Goal: Find specific page/section: Find specific page/section

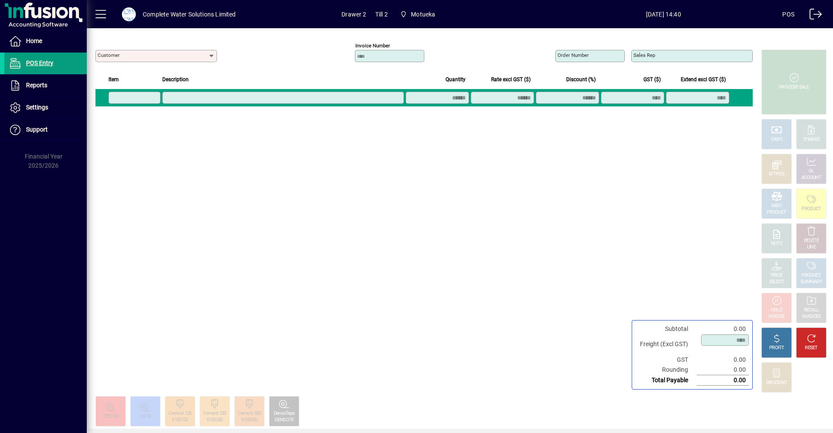
click at [507, 243] on div "Customer Required Invoice number Order number Sales rep Item Description Quanti…" at bounding box center [423, 210] width 673 height 365
click at [496, 233] on div "Customer Required Invoice number Order number Sales rep Item Description Quanti…" at bounding box center [423, 210] width 673 height 365
click at [491, 232] on div "Customer Required Invoice number Order number Sales rep Item Description Quanti…" at bounding box center [423, 210] width 673 height 365
click at [490, 231] on div "Customer Required Invoice number Order number Sales rep Item Description Quanti…" at bounding box center [423, 210] width 673 height 365
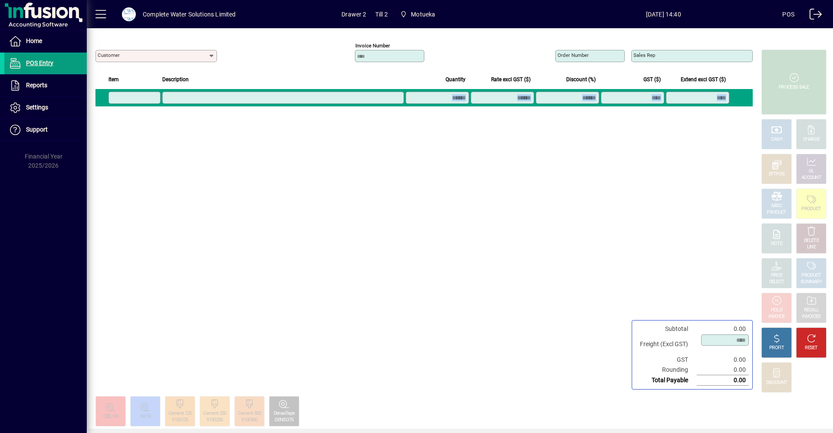
click at [490, 231] on div "Customer Required Invoice number Order number Sales rep Item Description Quanti…" at bounding box center [423, 210] width 673 height 365
click at [58, 47] on span at bounding box center [45, 41] width 82 height 21
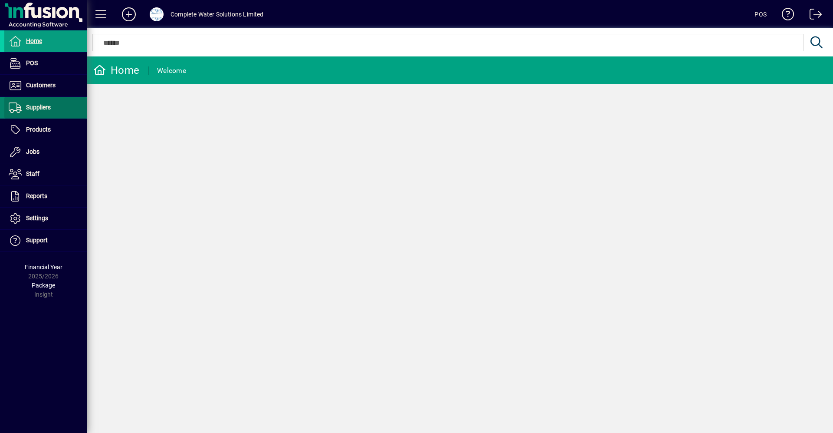
click at [56, 106] on span at bounding box center [45, 107] width 82 height 21
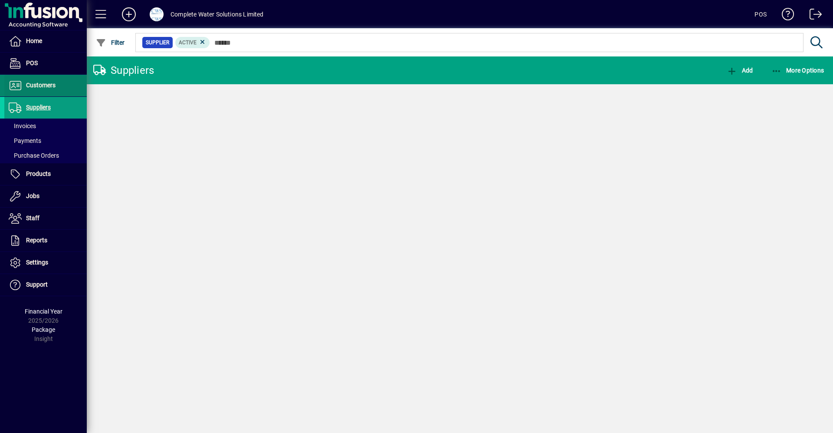
click at [32, 85] on span "Customers" at bounding box center [41, 85] width 30 height 7
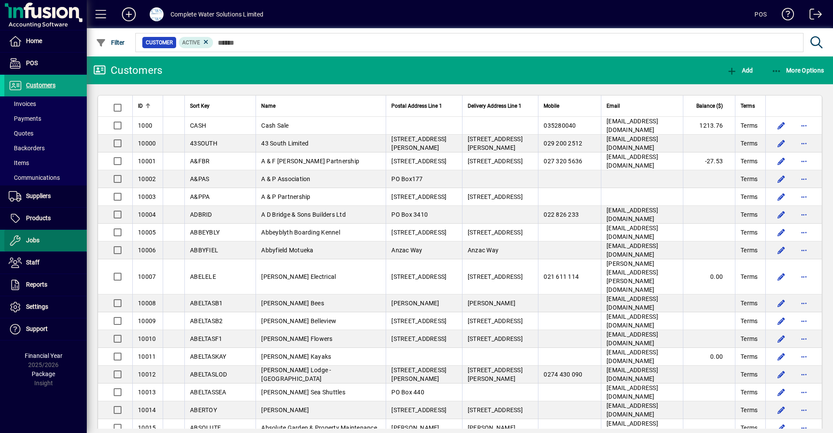
click at [21, 235] on span at bounding box center [45, 240] width 82 height 21
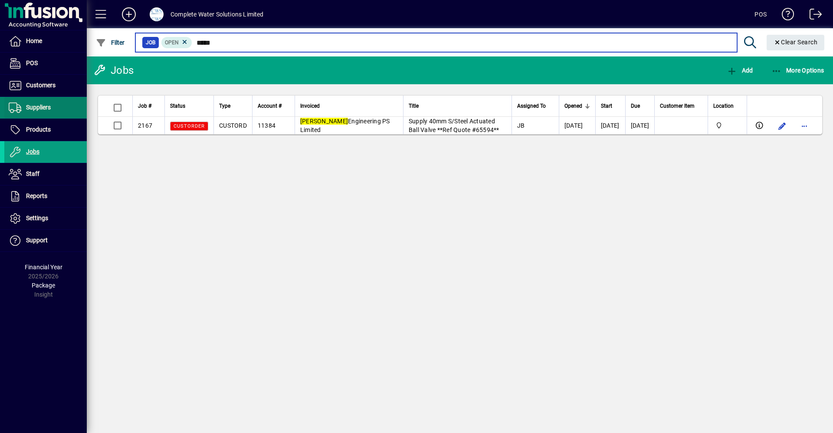
type input "*****"
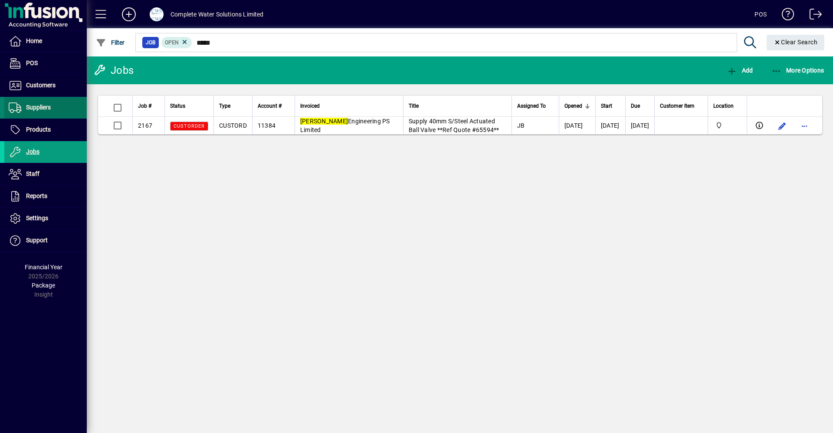
click at [49, 98] on span at bounding box center [45, 107] width 82 height 21
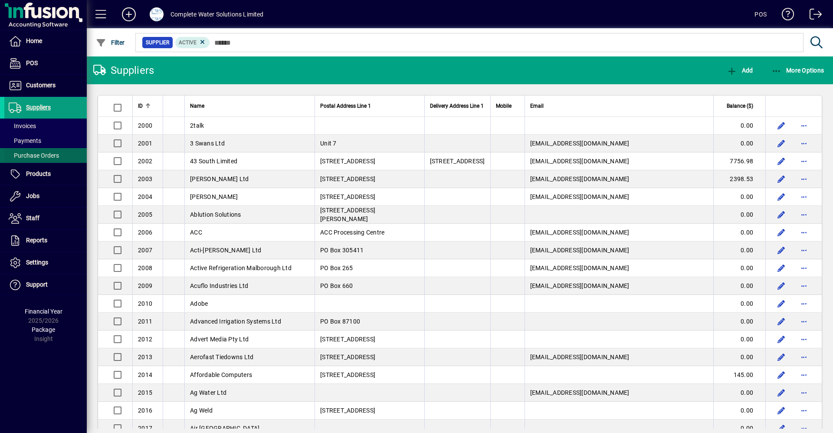
click at [60, 151] on span at bounding box center [45, 155] width 82 height 21
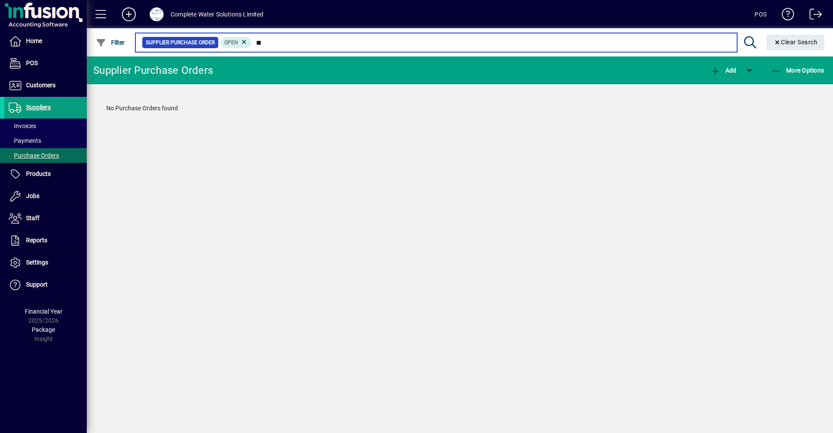
type input "*"
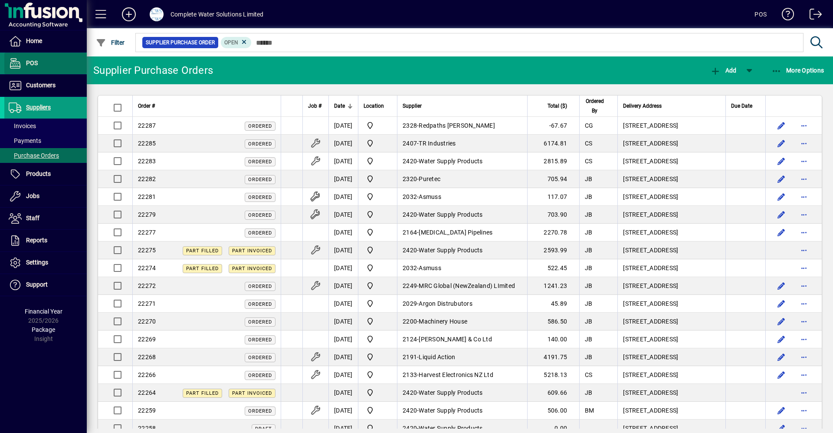
click at [32, 62] on span "POS" at bounding box center [32, 62] width 12 height 7
